Goal: Use online tool/utility: Utilize a website feature to perform a specific function

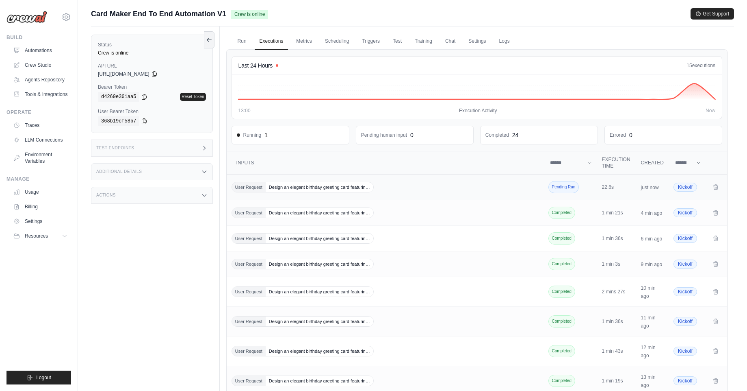
click at [318, 186] on span "Design an elegant birthday greeting card featurin…" at bounding box center [320, 187] width 108 height 10
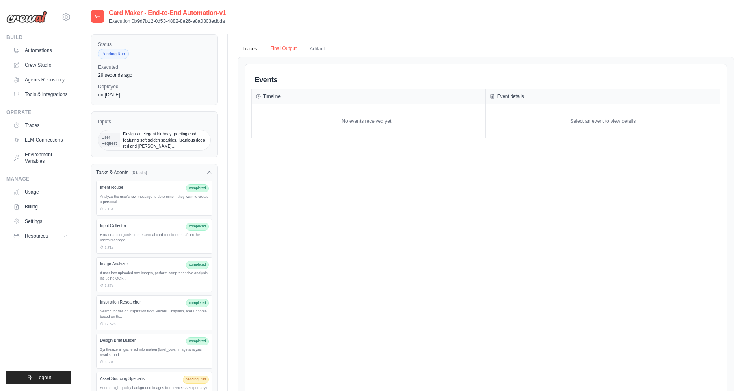
click at [287, 50] on button "Final Output" at bounding box center [283, 48] width 36 height 17
click at [312, 49] on button "Artifact" at bounding box center [317, 48] width 25 height 17
click at [284, 39] on div "Traces Final Output Artifact Events Timeline No events received yet Event detai…" at bounding box center [486, 45] width 497 height 23
click at [272, 55] on button "Final Output" at bounding box center [283, 48] width 36 height 17
click at [255, 55] on button "Traces" at bounding box center [250, 48] width 24 height 17
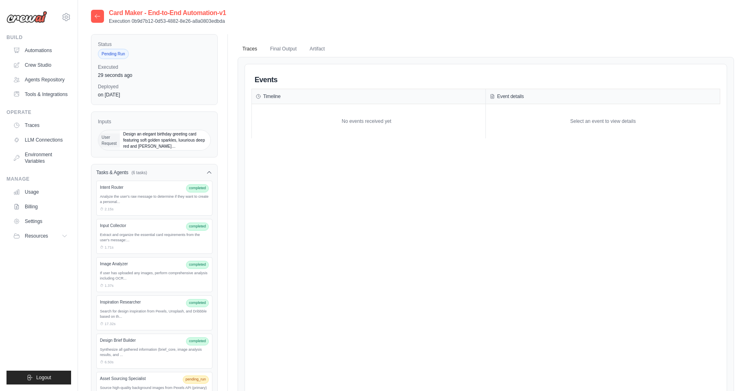
click at [159, 241] on div "Extract and organize the essential card requirements from the user's message:..." at bounding box center [154, 237] width 109 height 11
click at [165, 229] on div "Input Collector completed" at bounding box center [154, 226] width 109 height 8
click at [199, 229] on span "completed" at bounding box center [197, 226] width 23 height 8
click at [200, 226] on span "completed" at bounding box center [197, 226] width 23 height 8
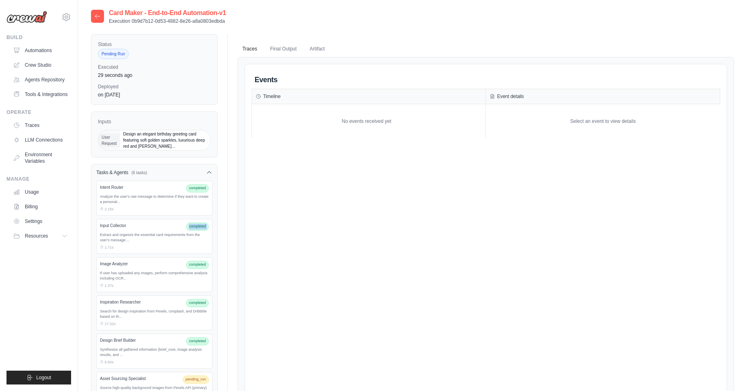
click at [200, 226] on span "completed" at bounding box center [197, 226] width 23 height 8
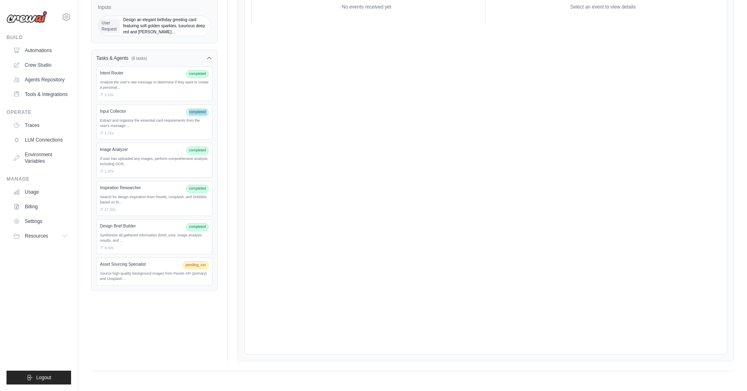
scroll to position [17, 0]
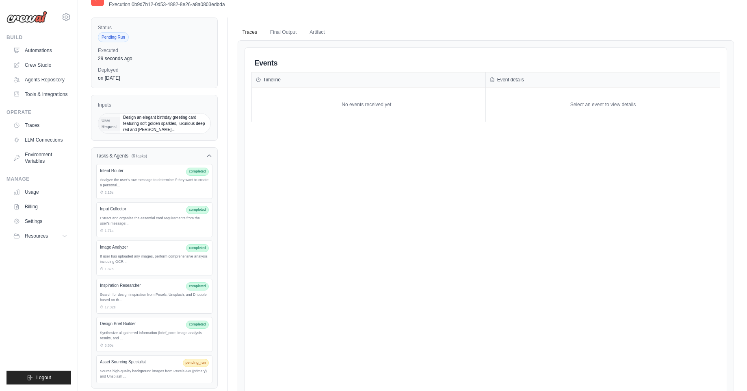
click at [183, 169] on div "Intent Router completed" at bounding box center [154, 171] width 109 height 8
click at [173, 190] on div "⏱ 2.15s" at bounding box center [154, 193] width 109 height 6
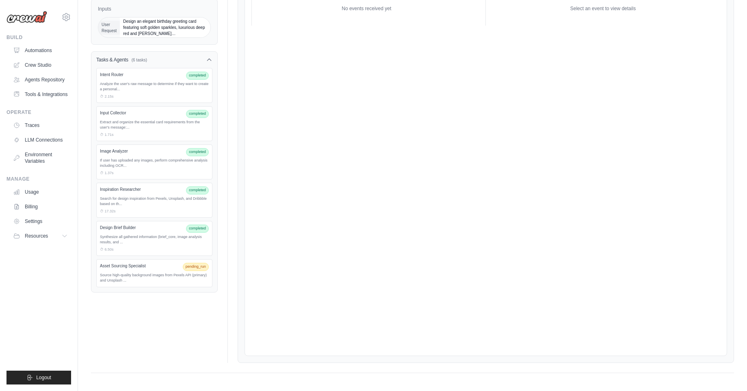
scroll to position [114, 0]
click at [192, 276] on div "Source high-quality background images from Pexels API (primary) and Unsplash ..." at bounding box center [154, 276] width 109 height 11
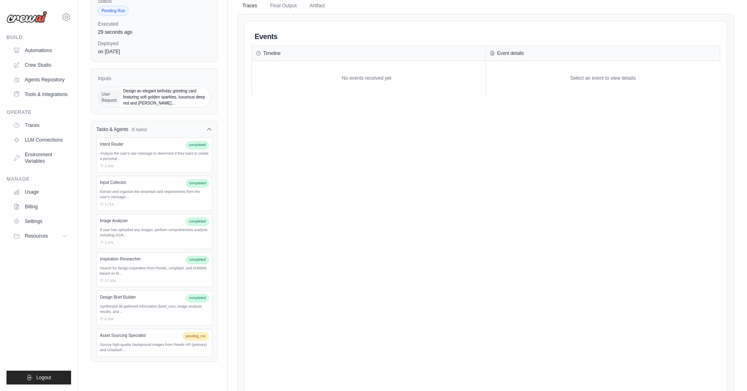
scroll to position [0, 0]
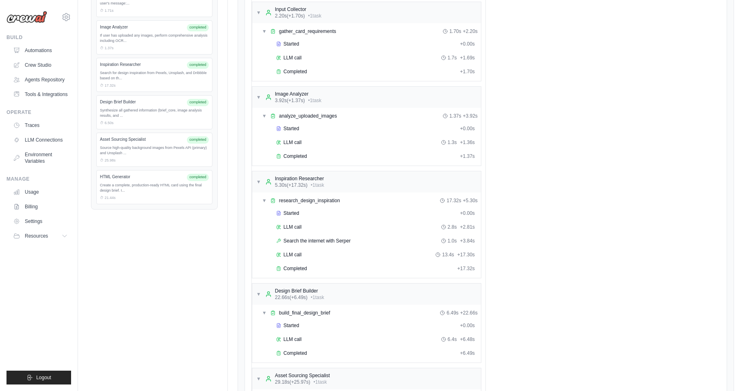
scroll to position [191, 0]
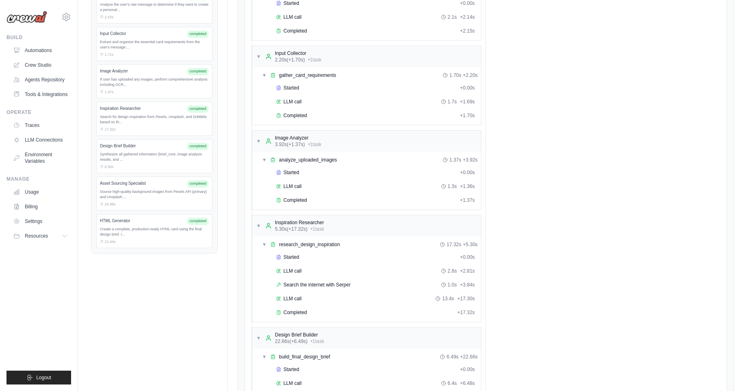
click at [139, 223] on div "HTML Generator" at bounding box center [142, 220] width 84 height 6
click at [196, 220] on span "completed" at bounding box center [198, 220] width 22 height 7
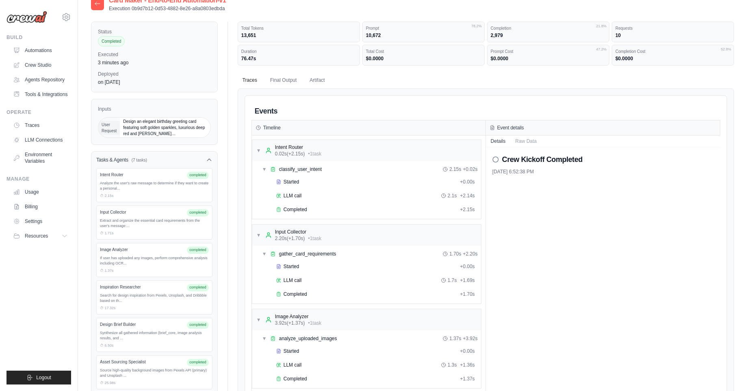
scroll to position [0, 0]
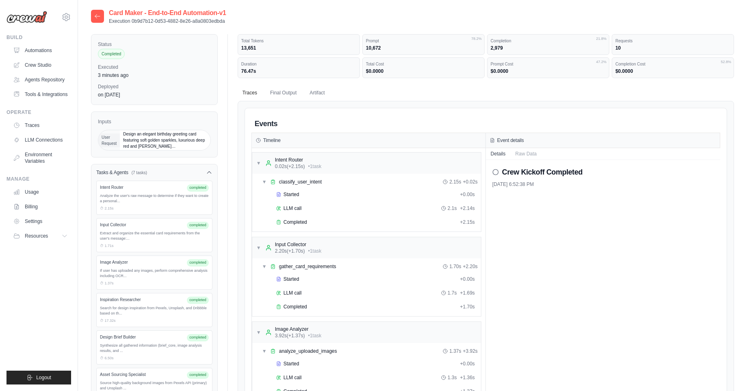
click at [537, 173] on h2 "Crew Kickoff Completed" at bounding box center [542, 171] width 80 height 11
click at [529, 153] on button "Raw Data" at bounding box center [526, 153] width 31 height 11
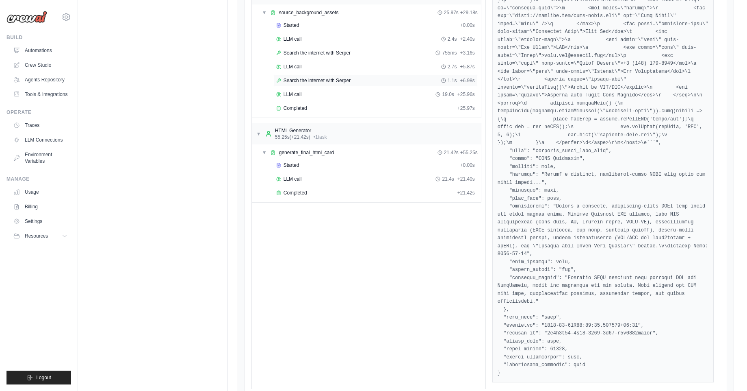
scroll to position [563, 0]
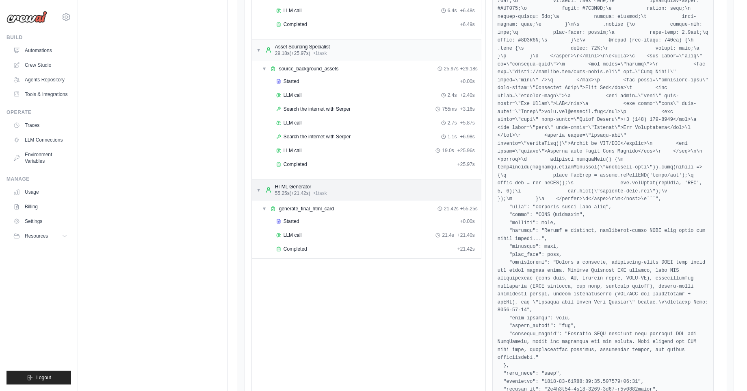
click at [387, 200] on div "▼ HTML Generator 55.25s (+21.42s) • 1 task" at bounding box center [366, 189] width 229 height 21
click at [387, 200] on div "▶ HTML Generator 55.25s (+21.42s) • 1 task" at bounding box center [366, 189] width 229 height 21
click at [301, 218] on div "Started" at bounding box center [366, 221] width 181 height 7
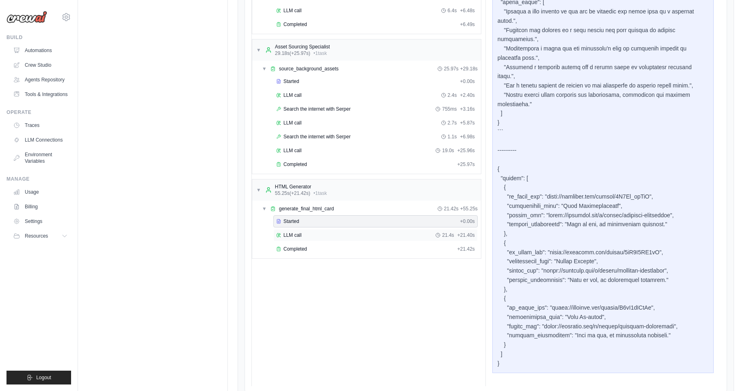
click at [304, 236] on div "LLM call 21.4s + 21.40s" at bounding box center [375, 235] width 199 height 7
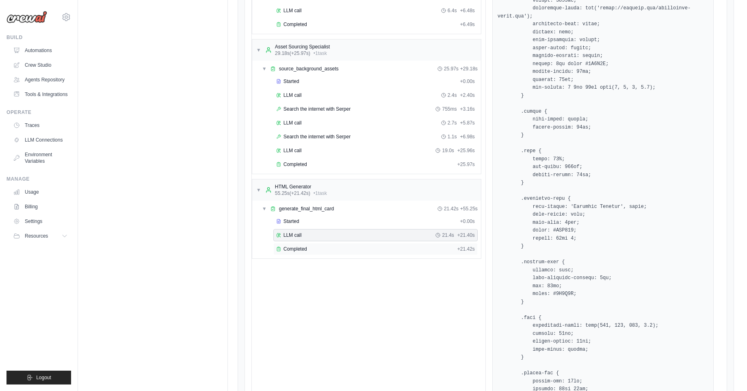
click at [305, 247] on span "Completed" at bounding box center [296, 249] width 24 height 7
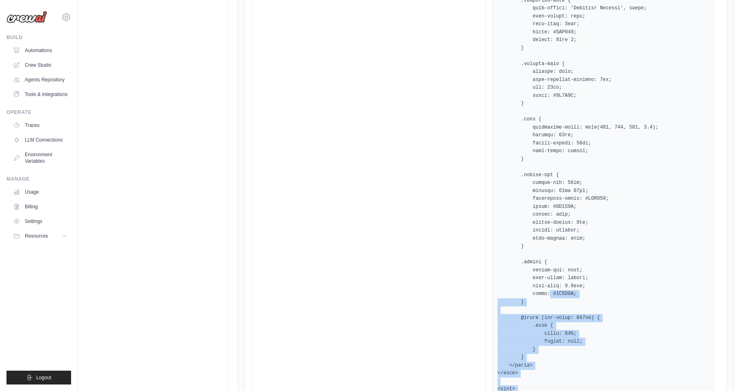
scroll to position [1129, 0]
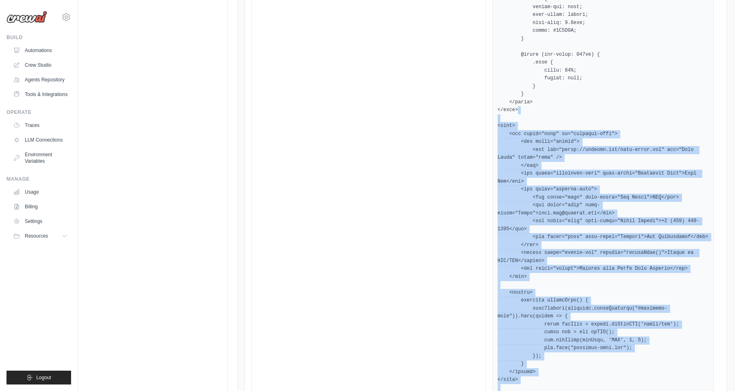
drag, startPoint x: 521, startPoint y: 322, endPoint x: 551, endPoint y: 292, distance: 42.5
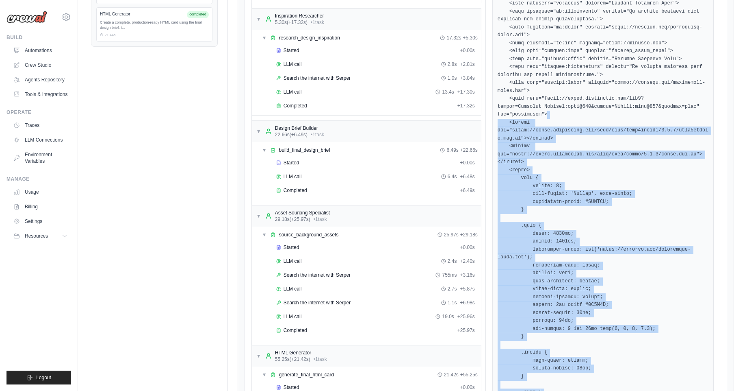
scroll to position [154, 0]
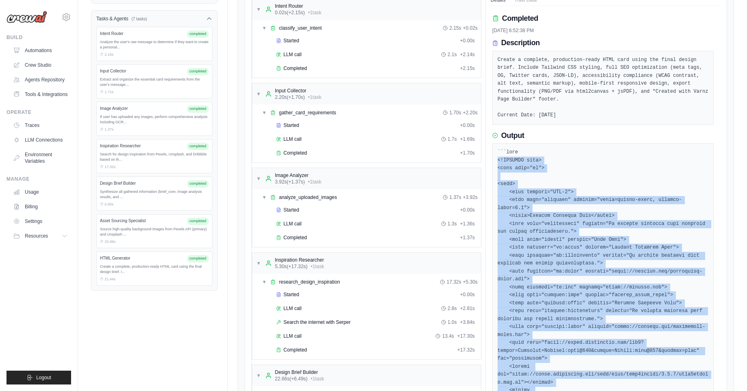
drag, startPoint x: 526, startPoint y: 365, endPoint x: 496, endPoint y: 162, distance: 205.4
copy pre "<!DOCTYPE html> <html lang="en"> <head> <meta charset="UTF-8"> <meta name="view…"
